Goal: Communication & Community: Answer question/provide support

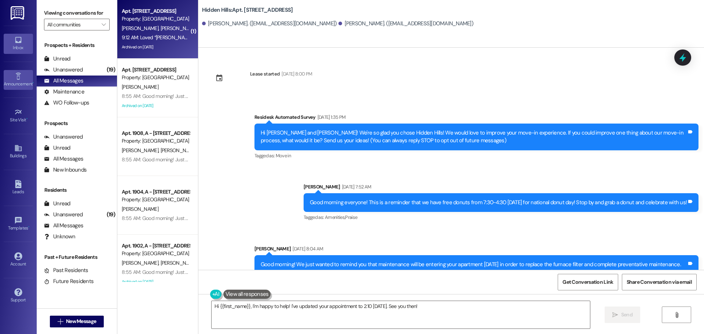
scroll to position [2182, 0]
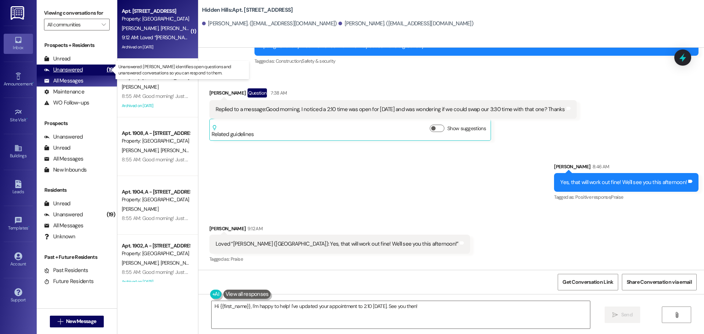
click at [57, 69] on div "Unanswered" at bounding box center [63, 70] width 39 height 8
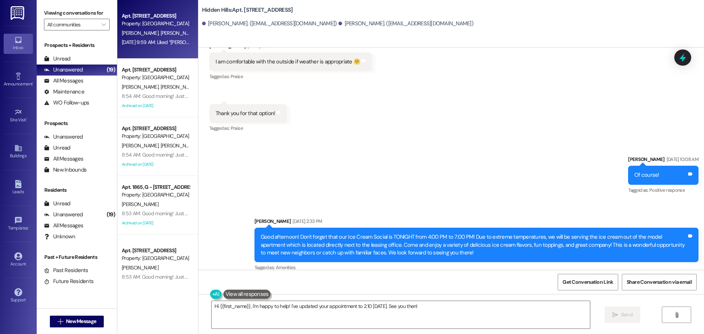
scroll to position [1595, 0]
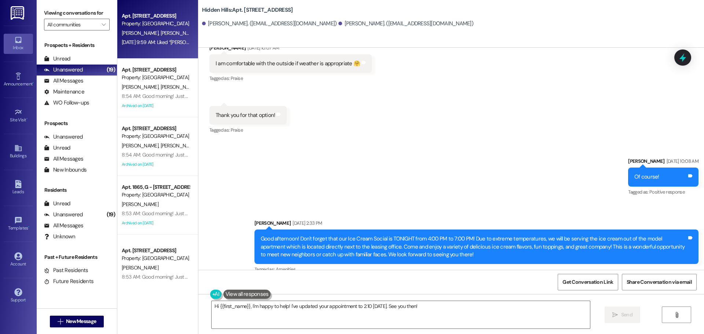
click at [160, 34] on span "[PERSON_NAME]" at bounding box center [178, 33] width 37 height 7
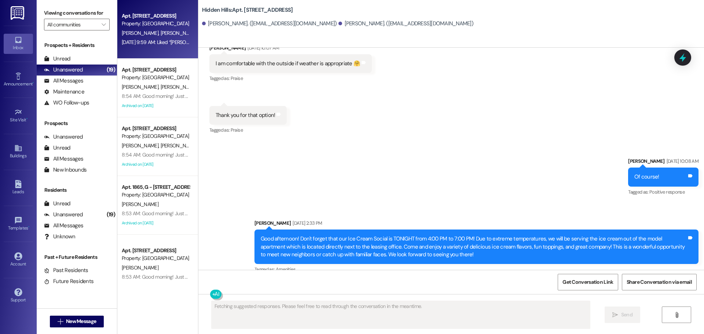
scroll to position [6143, 0]
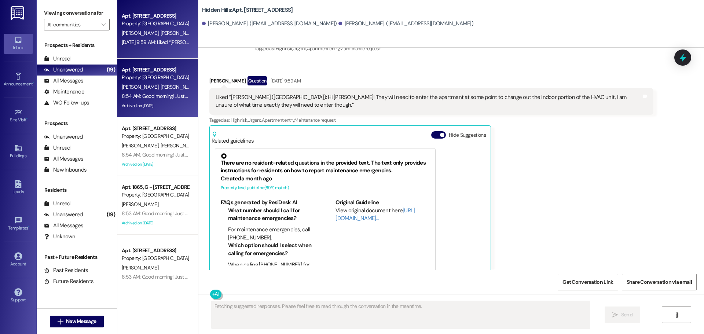
click at [138, 87] on span "[PERSON_NAME]" at bounding box center [141, 87] width 39 height 7
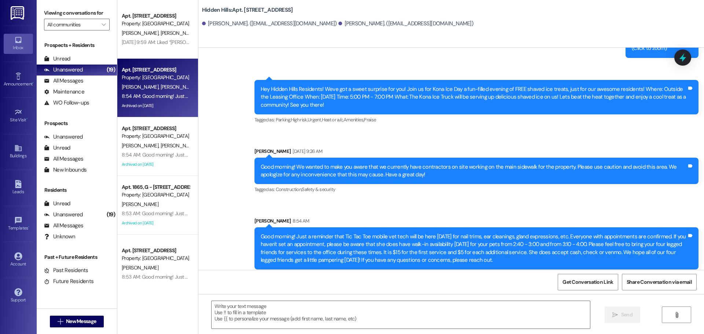
scroll to position [9440, 0]
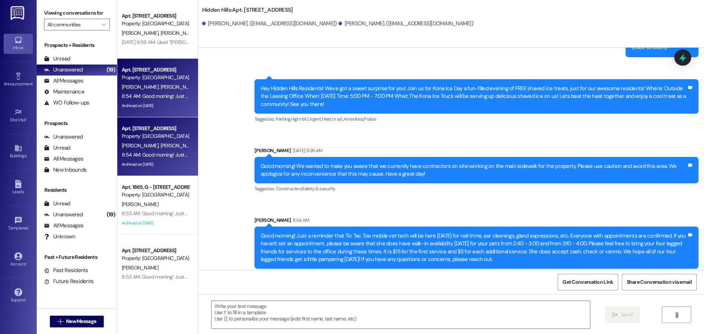
click at [144, 134] on div "Property: [GEOGRAPHIC_DATA]" at bounding box center [156, 136] width 68 height 8
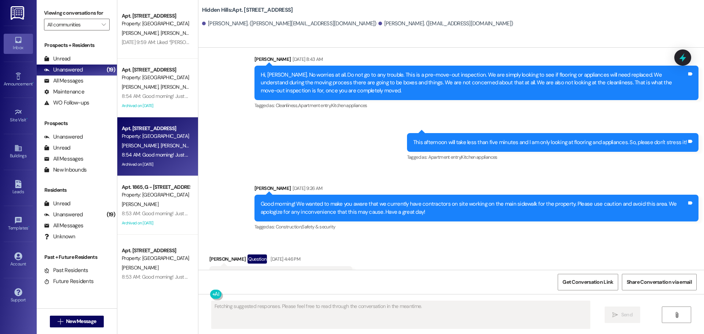
scroll to position [10939, 0]
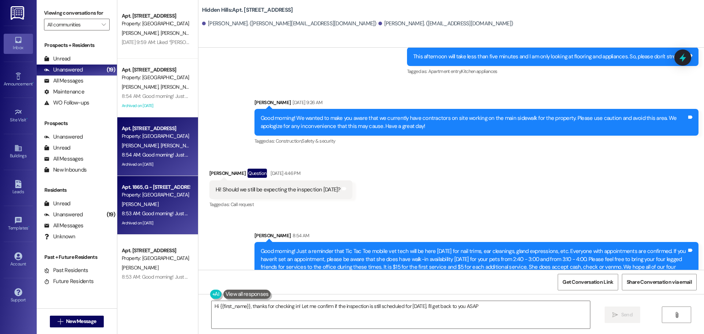
type textarea "Hi {{first_name}}, thanks for checking in! Let me confirm if the inspection is …"
click at [144, 193] on div "Property: [GEOGRAPHIC_DATA]" at bounding box center [156, 195] width 68 height 8
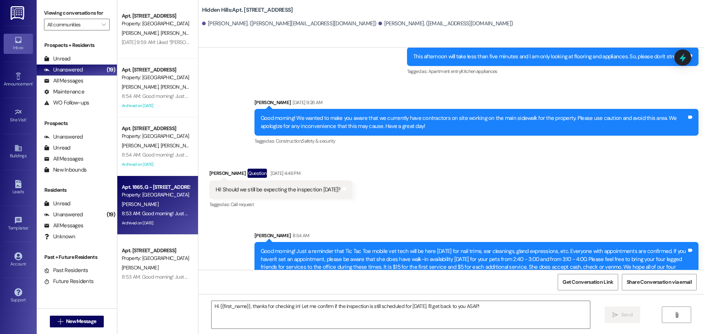
type textarea "Fetching suggested responses. Please feel free to read through the conversation…"
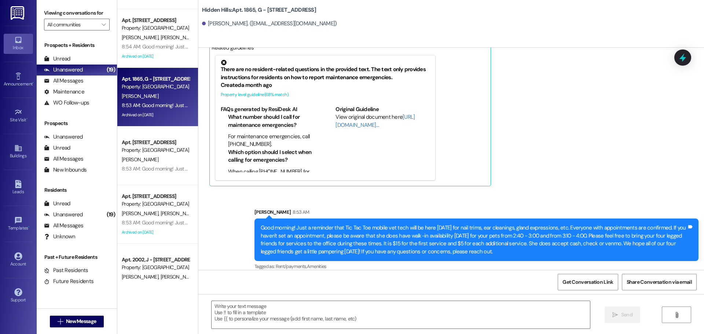
scroll to position [110, 0]
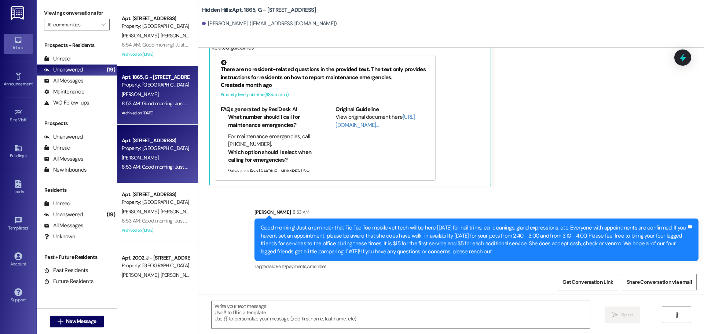
click at [169, 162] on div "8:53 AM: Good morning! Just a reminder that Tic Tac Toe mobile vet tech will be…" at bounding box center [155, 166] width 69 height 9
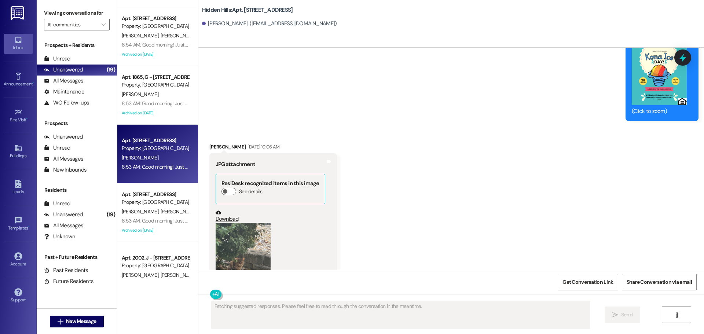
scroll to position [2464, 0]
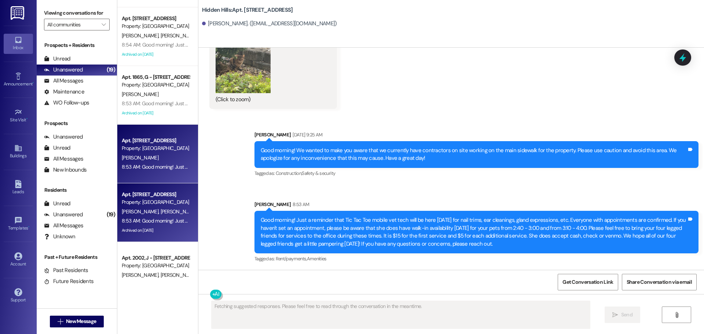
click at [153, 212] on span "[PERSON_NAME]" at bounding box center [141, 211] width 39 height 7
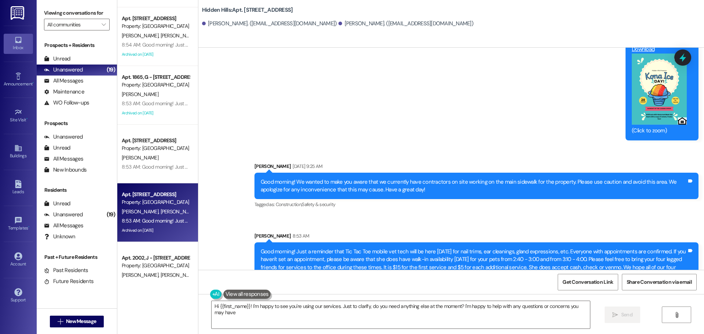
type textarea "Hi {{first_name}}! I'm happy to see you're using our services. Just to clarify,…"
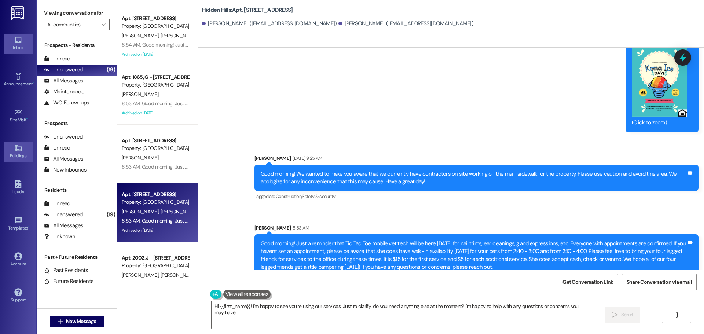
click at [17, 153] on div "Buildings" at bounding box center [18, 155] width 37 height 7
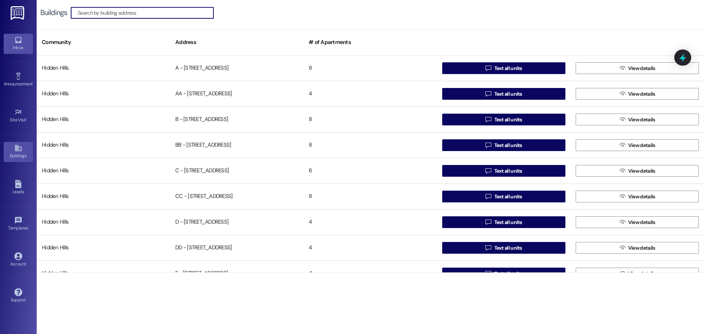
click at [16, 41] on icon at bounding box center [18, 40] width 6 height 6
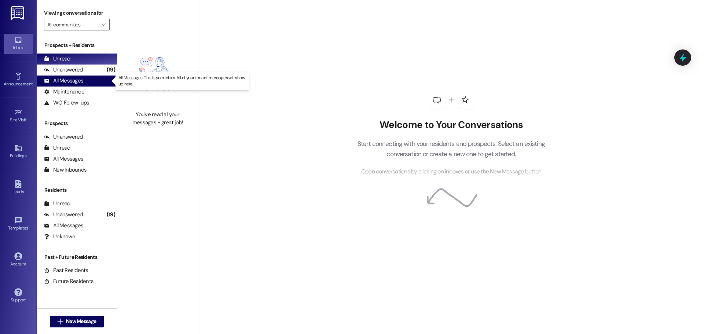
click at [70, 81] on div "All Messages" at bounding box center [63, 81] width 39 height 8
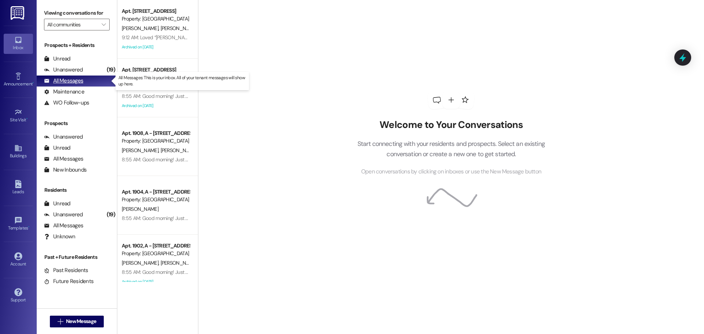
click at [74, 81] on div "All Messages" at bounding box center [63, 81] width 39 height 8
click at [64, 67] on div "Unanswered" at bounding box center [63, 70] width 39 height 8
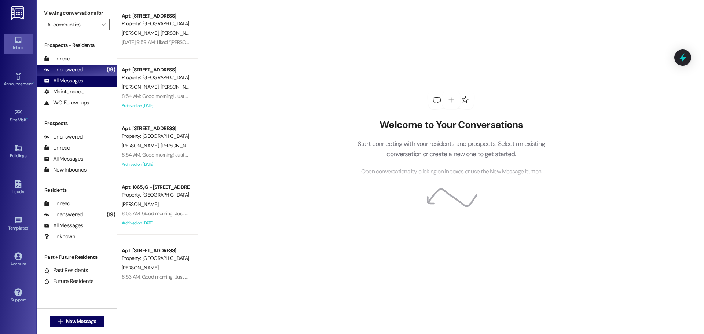
click at [76, 83] on div "All Messages" at bounding box center [63, 81] width 39 height 8
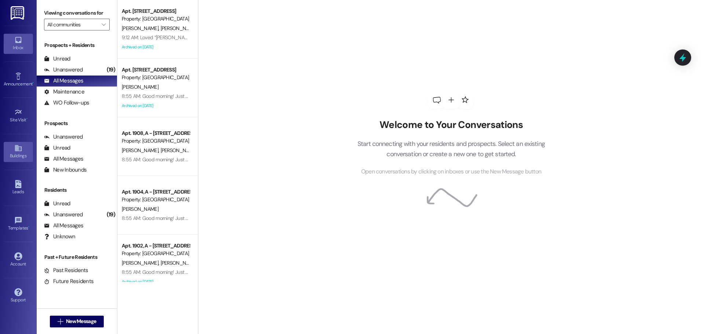
click at [19, 156] on div "Buildings" at bounding box center [18, 155] width 37 height 7
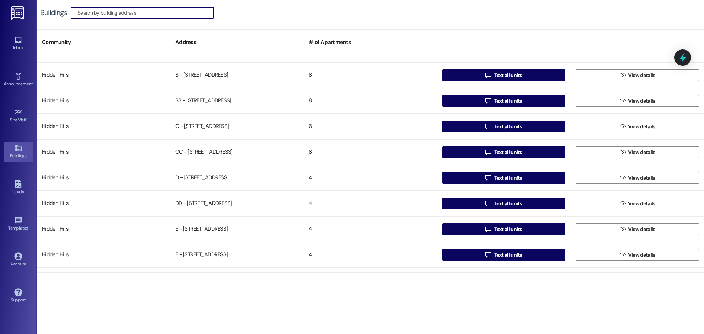
scroll to position [73, 0]
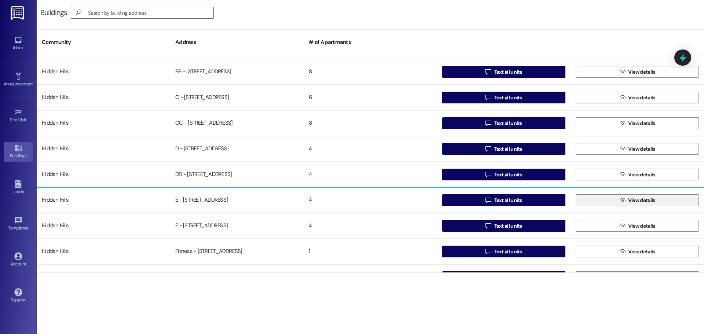
click at [593, 204] on button " View details" at bounding box center [637, 200] width 123 height 12
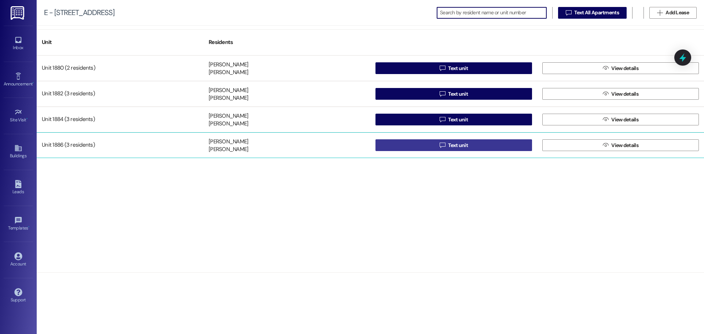
click at [429, 147] on button " Text unit" at bounding box center [454, 145] width 157 height 12
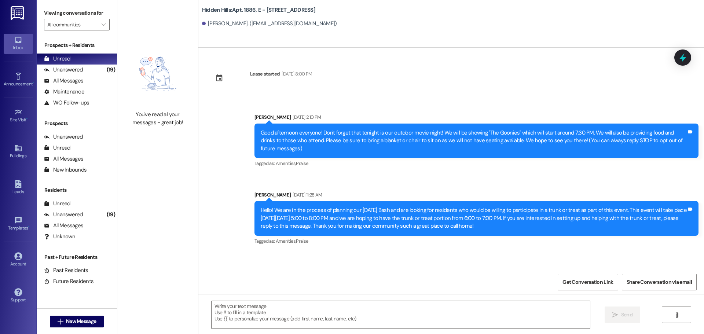
type textarea "Fetching suggested responses. Please feel free to read through the conversation…"
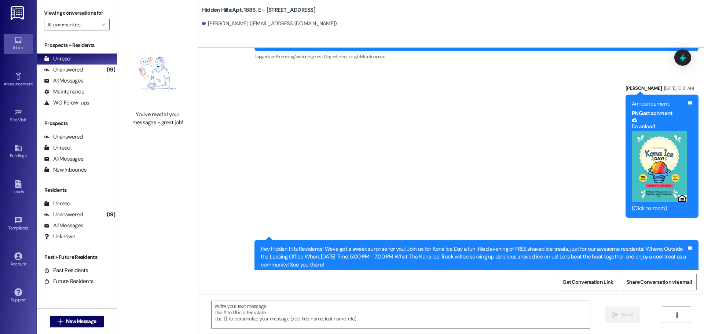
scroll to position [6518, 0]
